Goal: Task Accomplishment & Management: Use online tool/utility

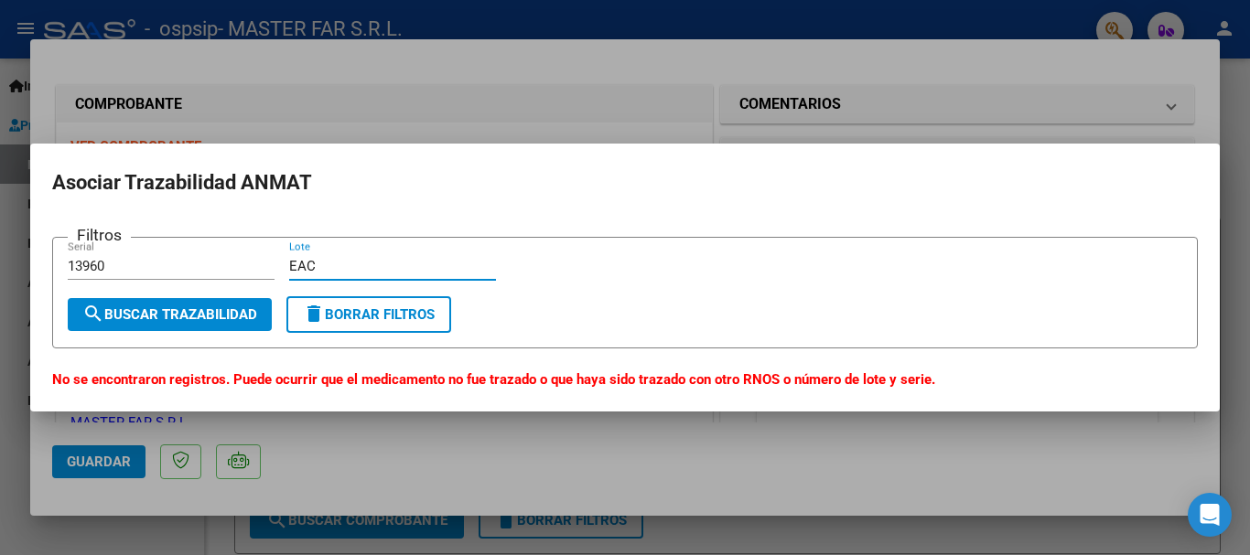
scroll to position [549, 0]
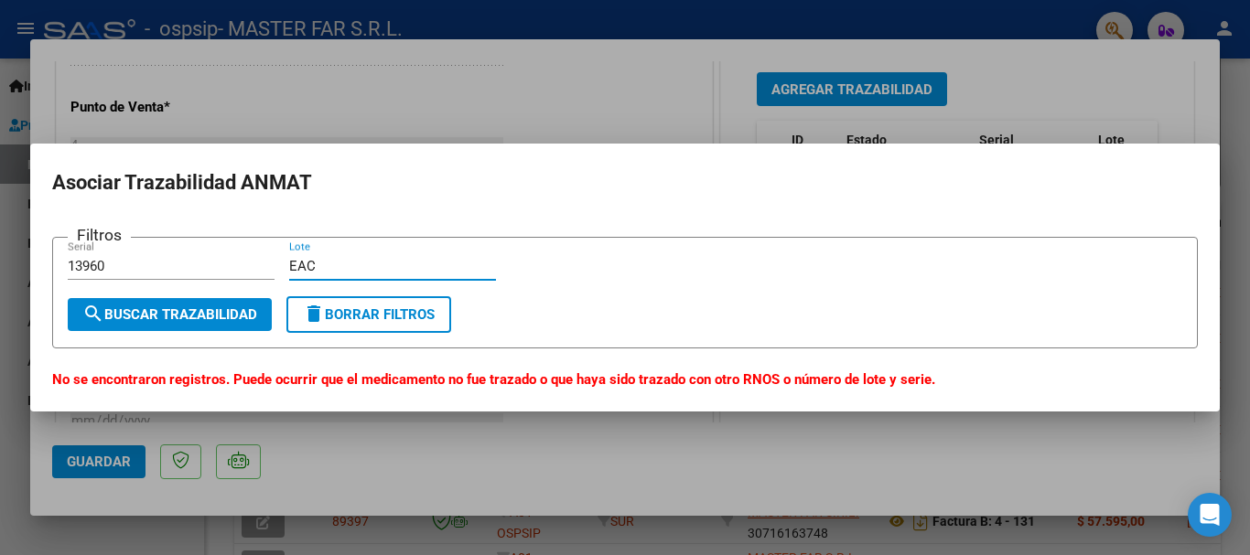
type input "EAC"
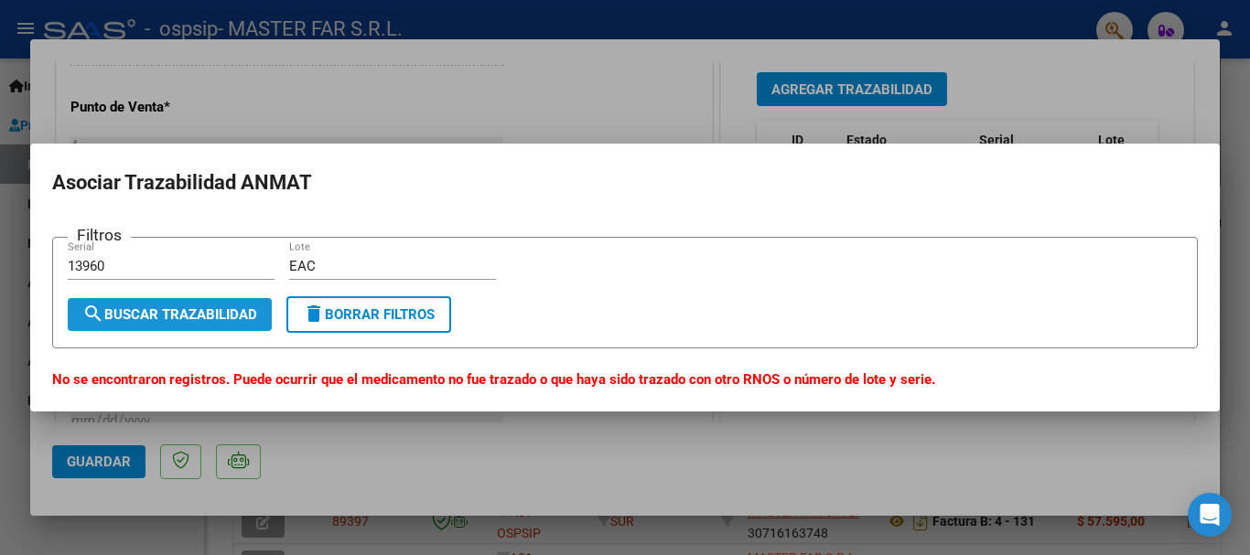
click at [245, 305] on button "search Buscar Trazabilidad" at bounding box center [170, 314] width 204 height 33
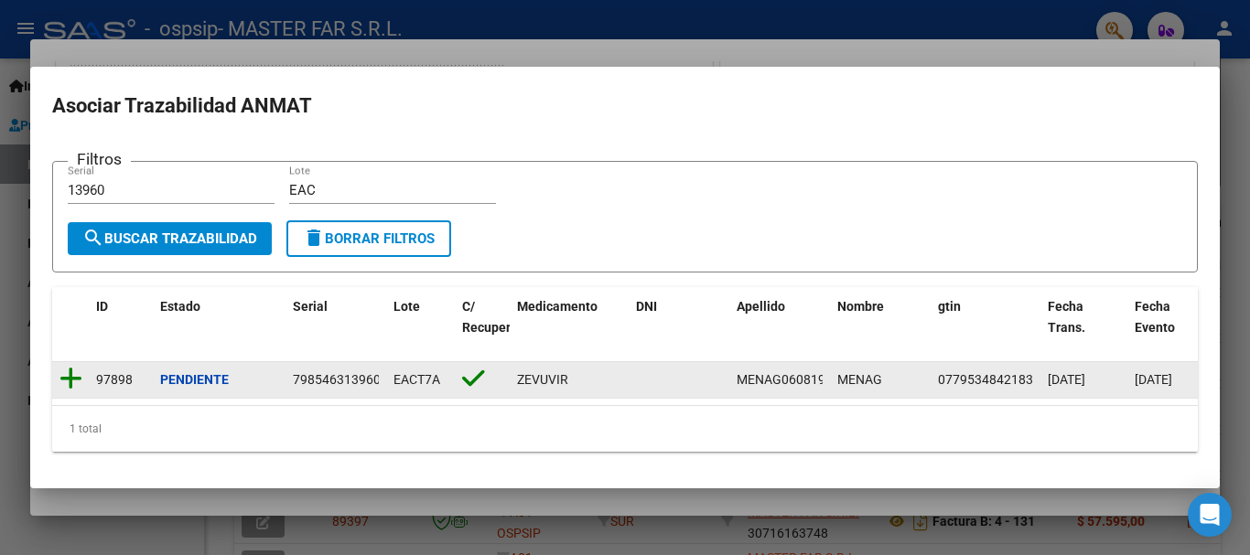
click at [72, 366] on icon at bounding box center [70, 379] width 23 height 26
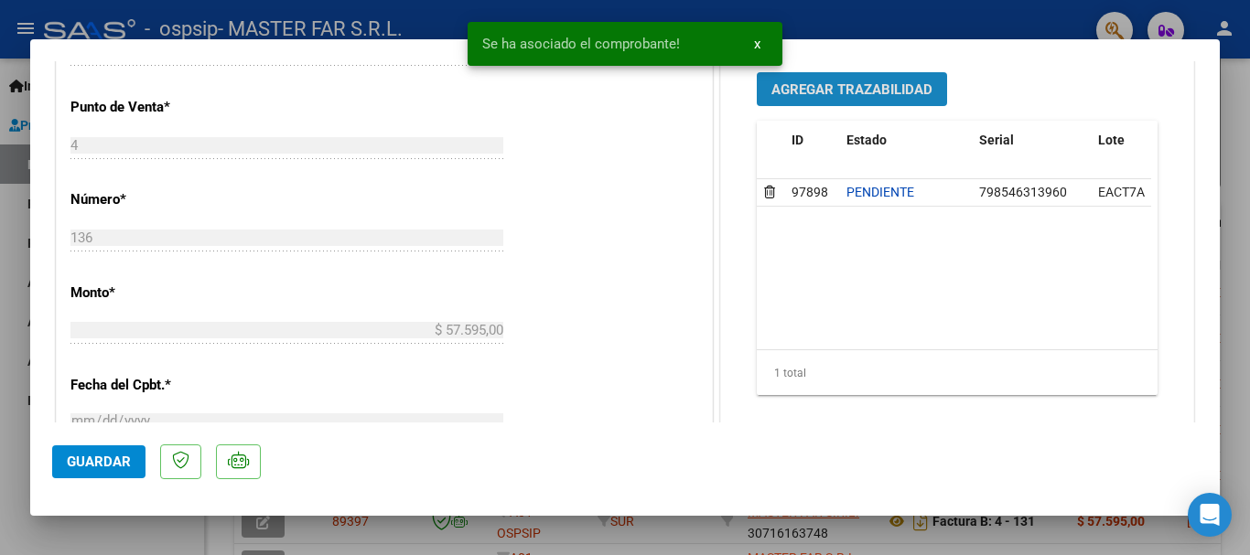
click at [856, 86] on span "Agregar Trazabilidad" at bounding box center [851, 89] width 161 height 16
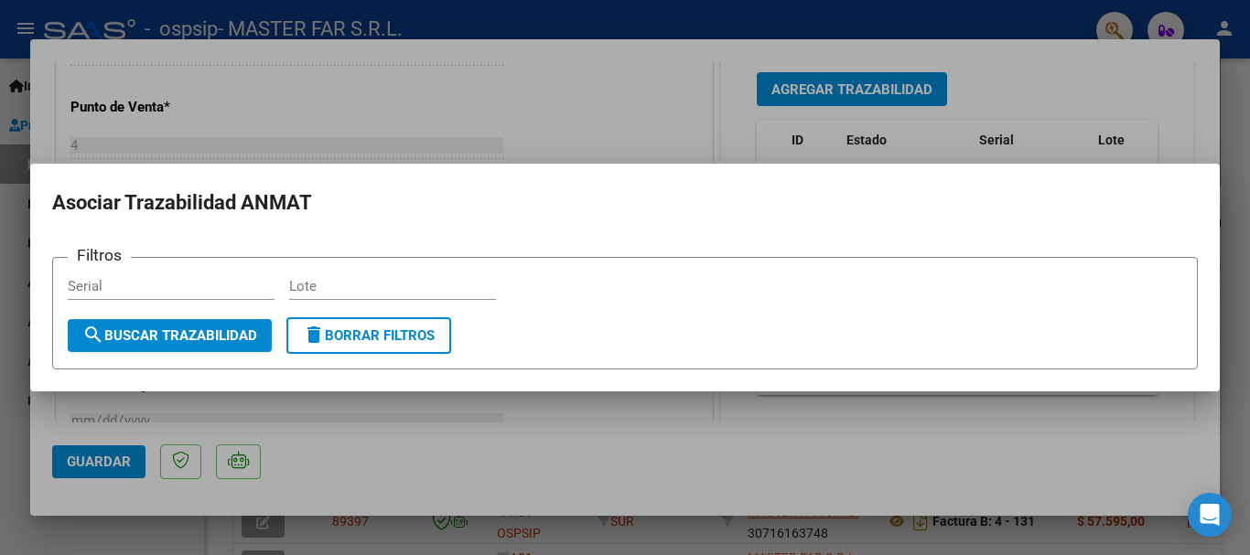
click at [198, 275] on div "Serial" at bounding box center [171, 286] width 207 height 27
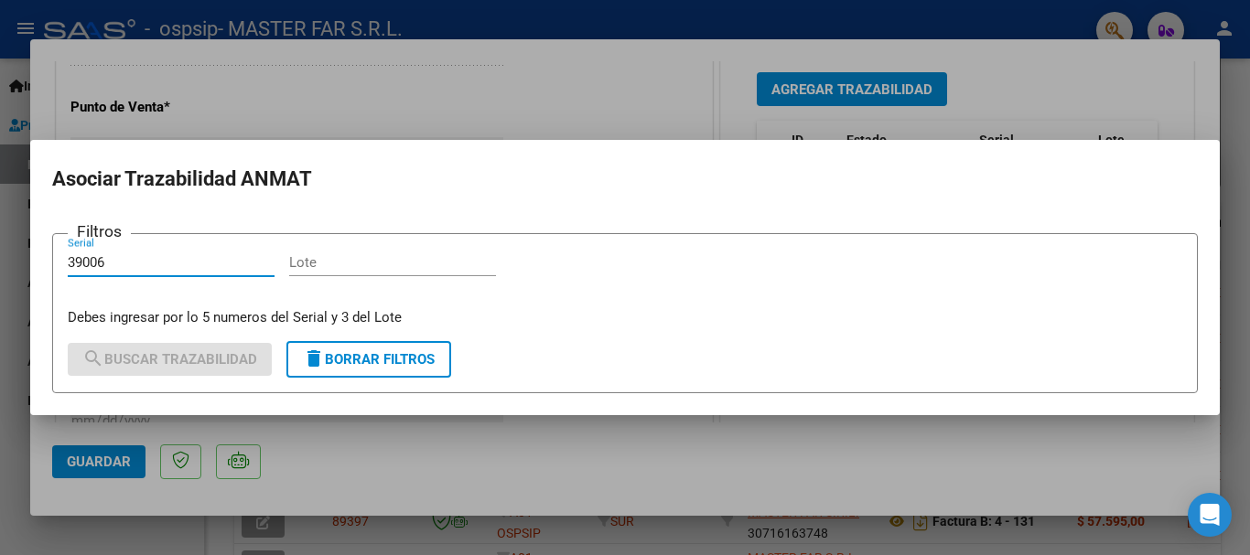
type input "39006"
click at [312, 265] on input "Lote" at bounding box center [392, 262] width 207 height 16
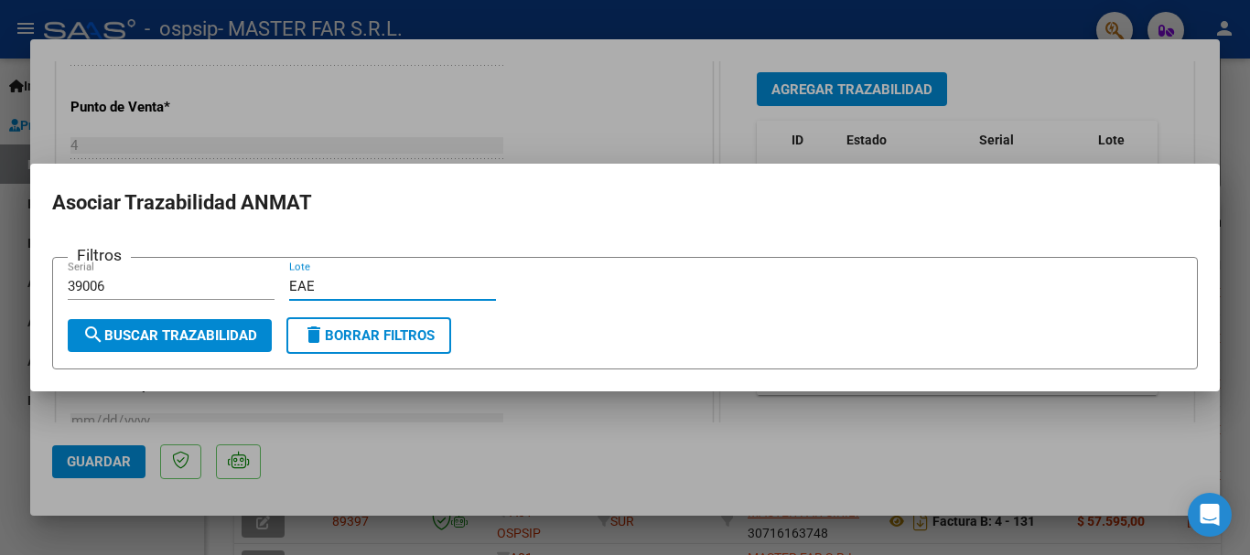
type input "EAE"
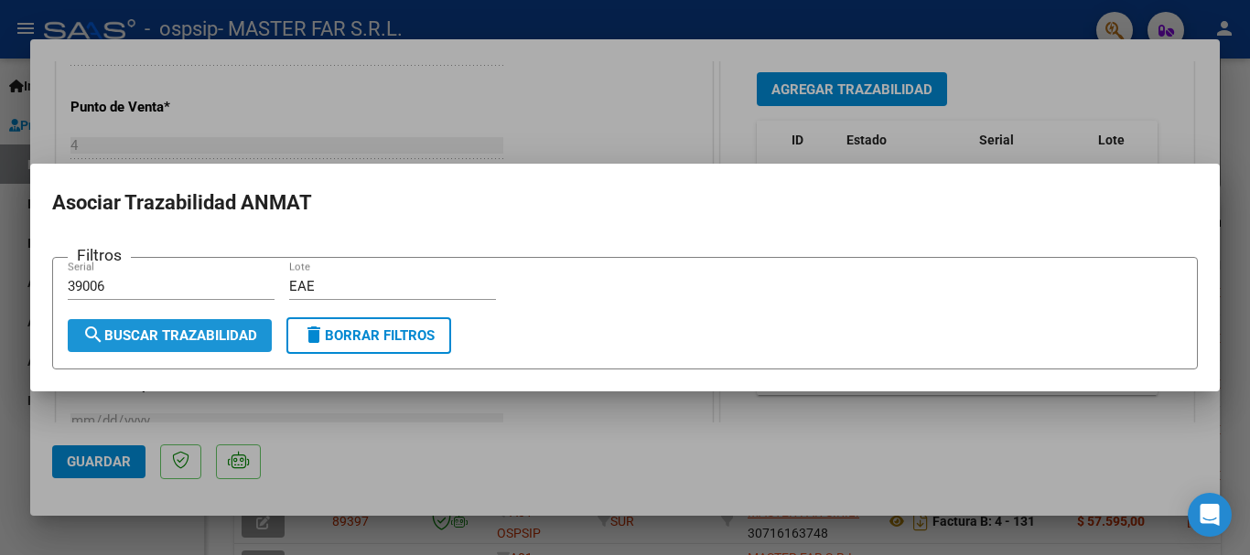
click at [186, 328] on span "search Buscar Trazabilidad" at bounding box center [169, 335] width 175 height 16
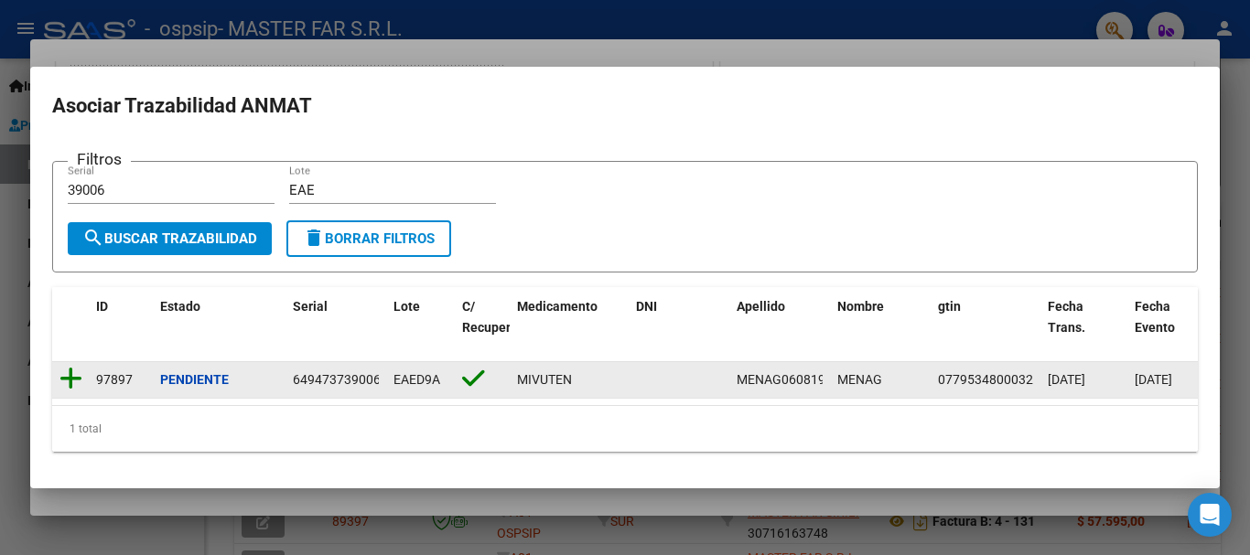
click at [66, 376] on icon at bounding box center [70, 379] width 23 height 26
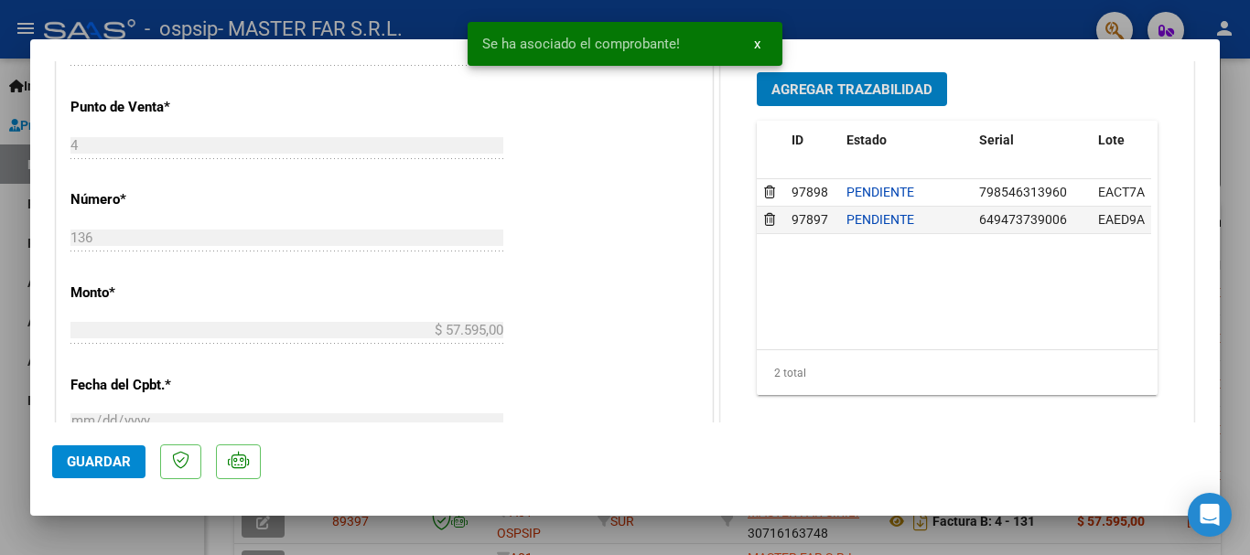
click at [123, 465] on span "Guardar" at bounding box center [99, 462] width 64 height 16
